Goal: Task Accomplishment & Management: Use online tool/utility

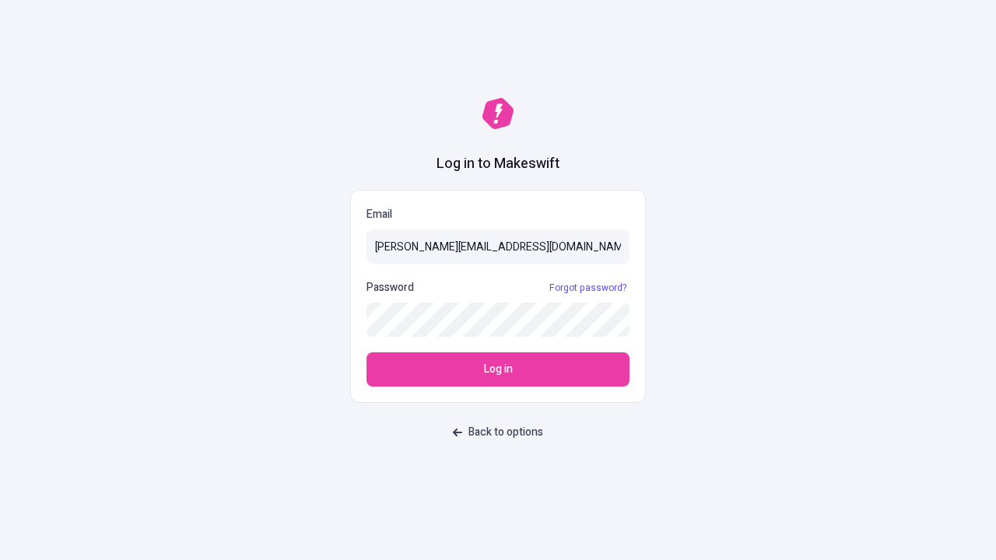
type input "[PERSON_NAME][EMAIL_ADDRESS][DOMAIN_NAME]"
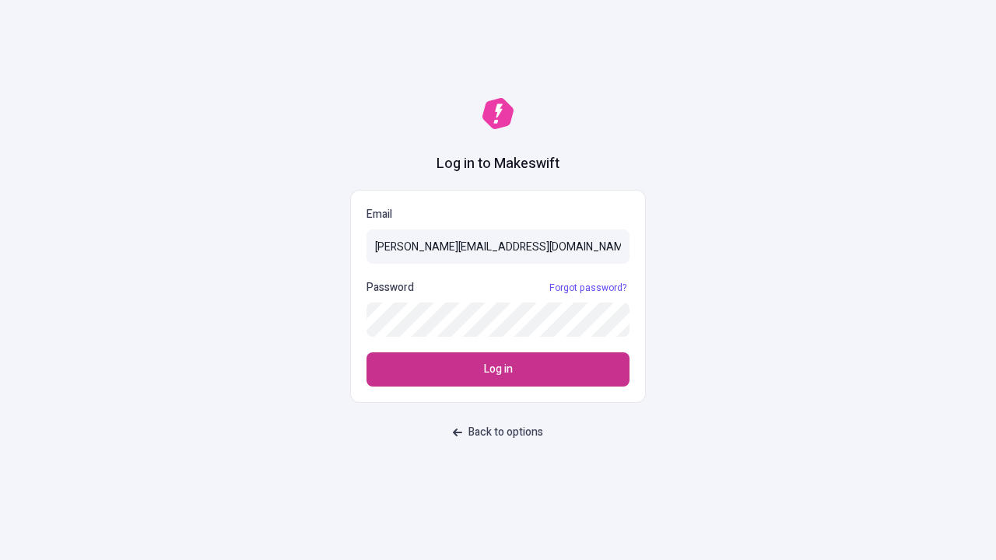
click at [498, 370] on span "Log in" at bounding box center [498, 369] width 29 height 17
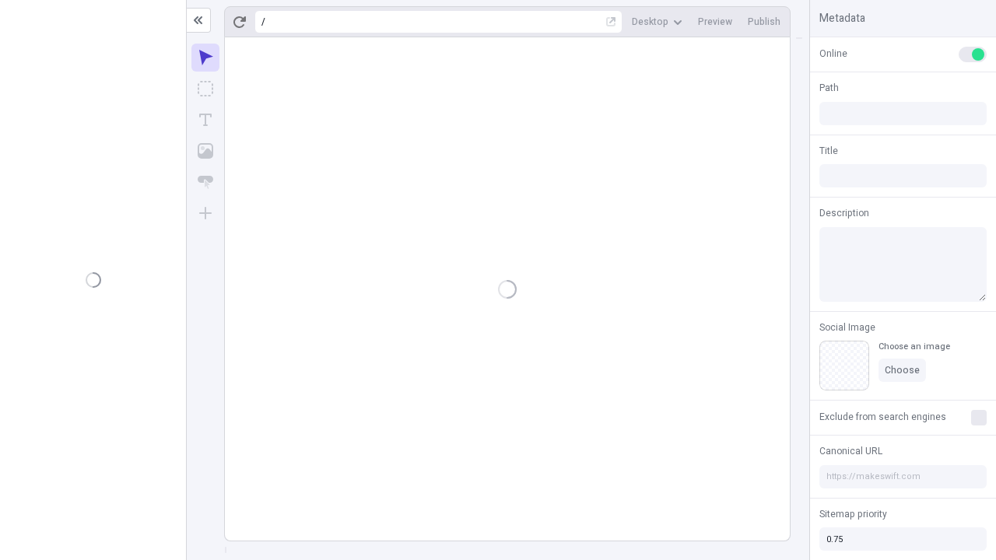
type input "/deep-link-deinde"
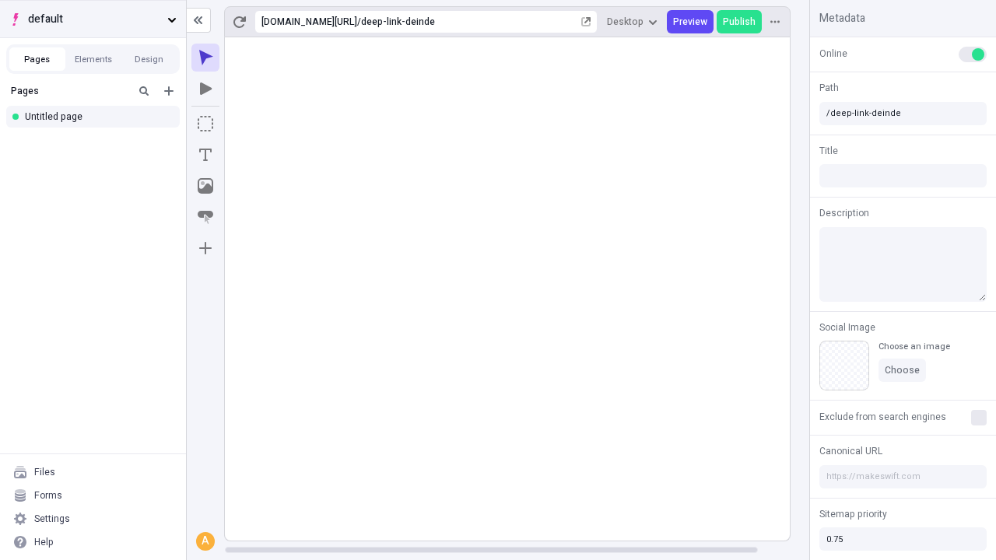
click at [93, 19] on span "default" at bounding box center [94, 19] width 133 height 17
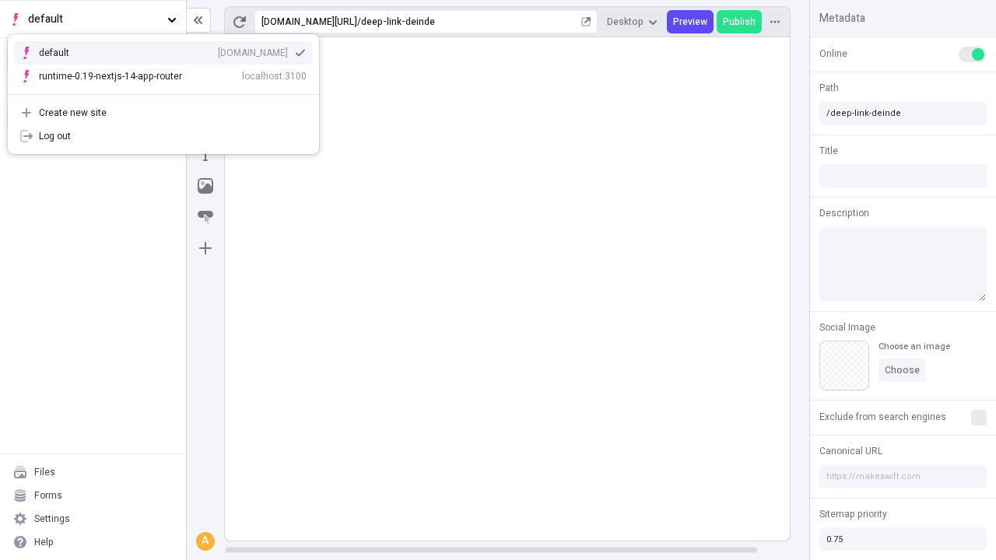
click at [163, 113] on div "Create new site" at bounding box center [173, 113] width 268 height 12
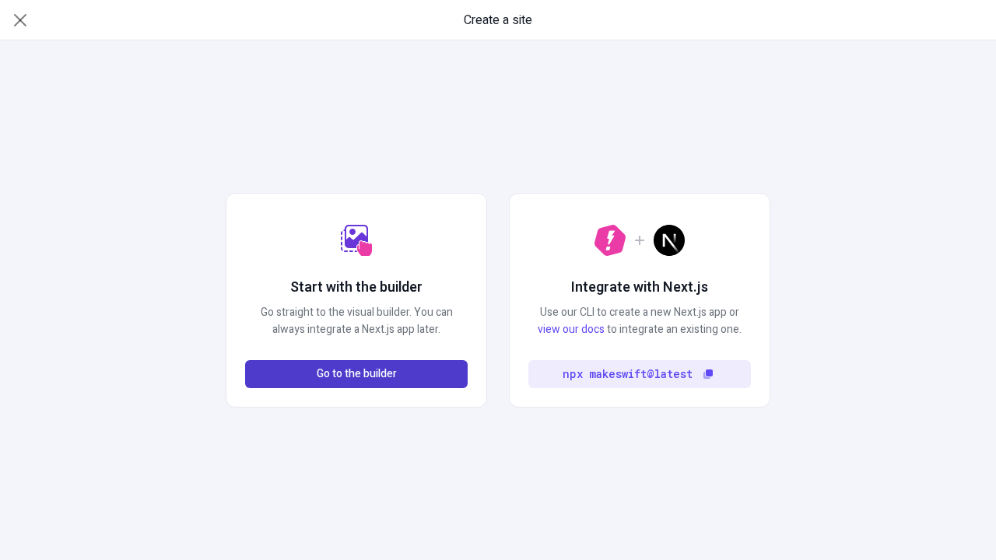
click at [356, 374] on span "Go to the builder" at bounding box center [357, 374] width 80 height 17
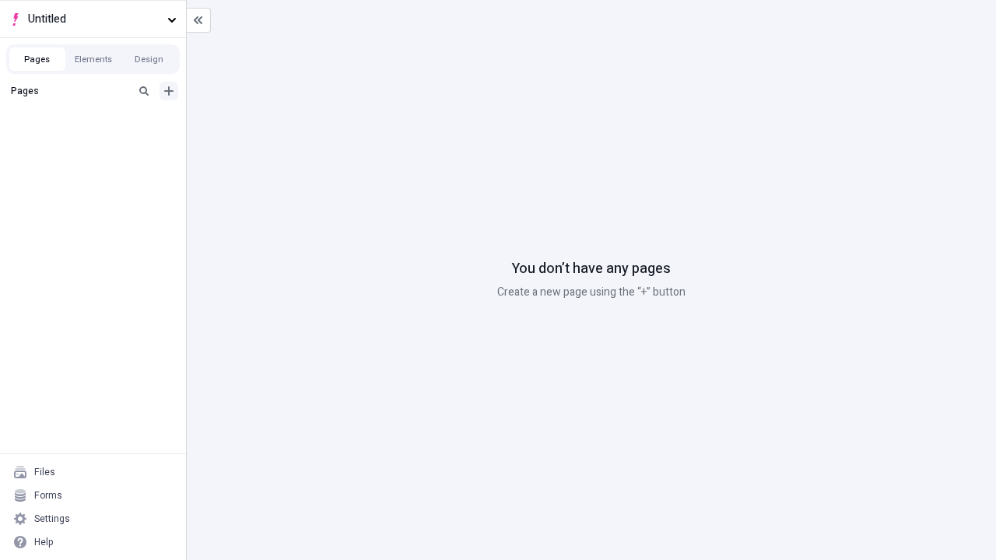
click at [169, 91] on icon "Add new" at bounding box center [168, 90] width 9 height 9
click at [97, 142] on div "Blank page" at bounding box center [97, 141] width 149 height 23
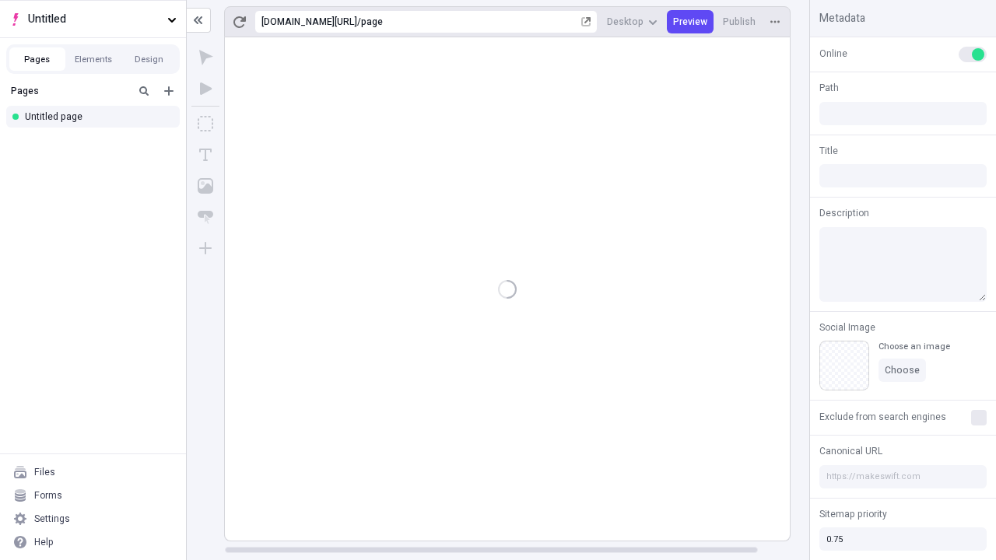
type input "/page"
click at [740, 22] on span "Publish" at bounding box center [739, 22] width 33 height 12
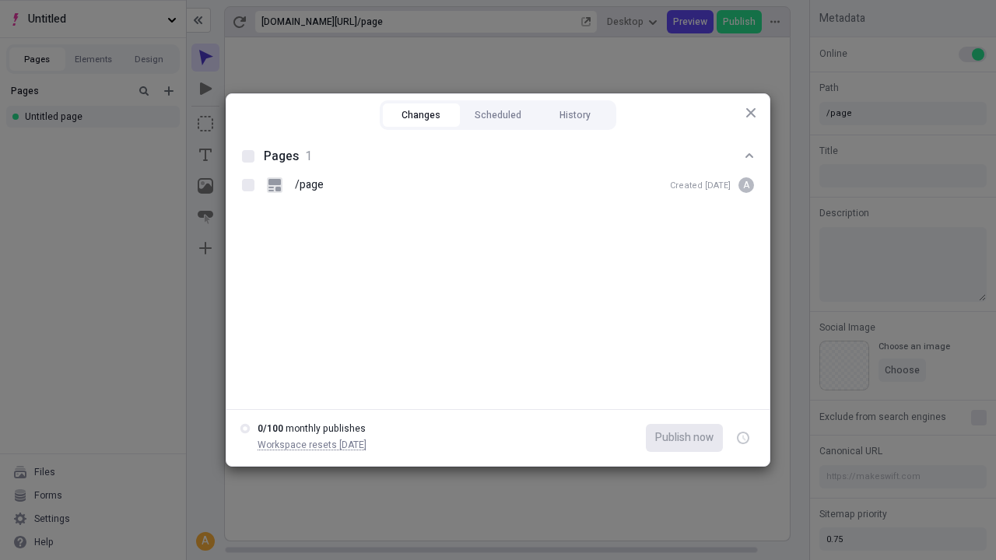
click at [421, 115] on button "Changes" at bounding box center [421, 114] width 77 height 23
click at [248, 156] on div at bounding box center [248, 156] width 12 height 12
checkbox input "true"
click at [743, 438] on icon "button" at bounding box center [744, 438] width 4 height 5
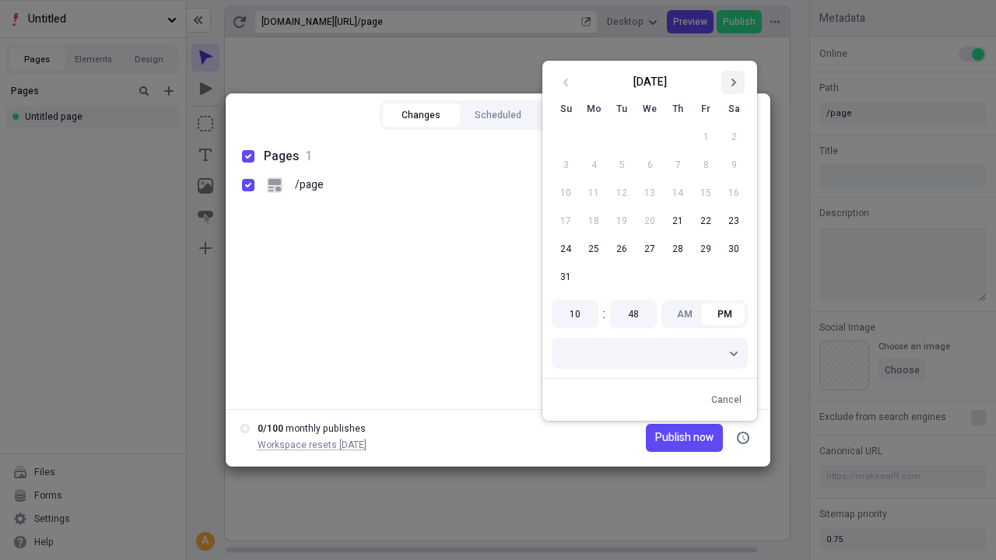
click at [733, 82] on icon "Go to next month" at bounding box center [732, 82] width 9 height 9
click at [663, 438] on span "Publish now" at bounding box center [684, 437] width 58 height 17
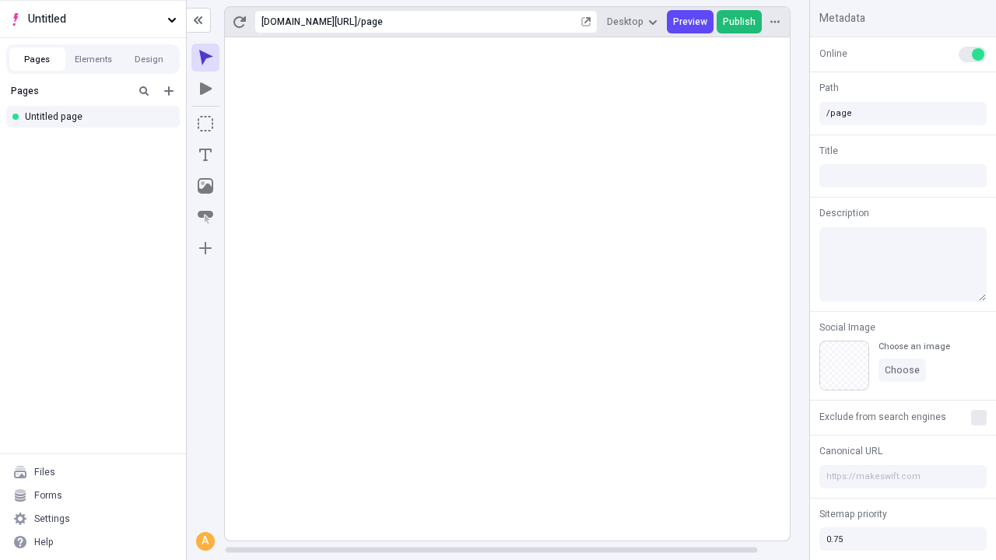
click at [740, 22] on span "Publish" at bounding box center [739, 22] width 33 height 12
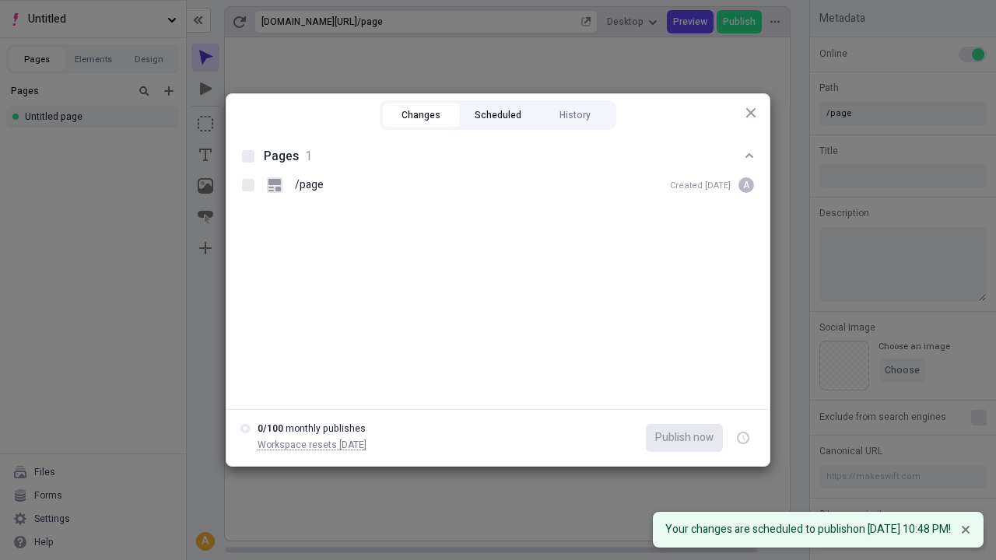
click at [498, 115] on button "Scheduled" at bounding box center [498, 114] width 77 height 23
